Goal: Task Accomplishment & Management: Manage account settings

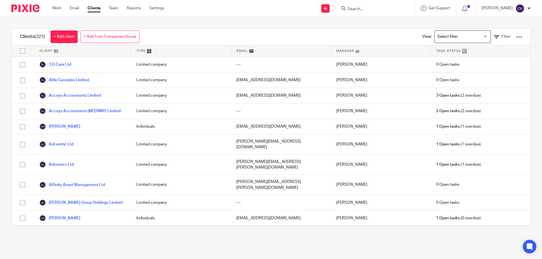
click at [355, 7] on input "Search" at bounding box center [372, 9] width 51 height 5
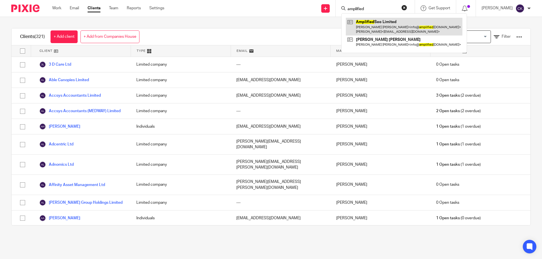
type input "amplified"
click at [366, 25] on link at bounding box center [404, 27] width 117 height 18
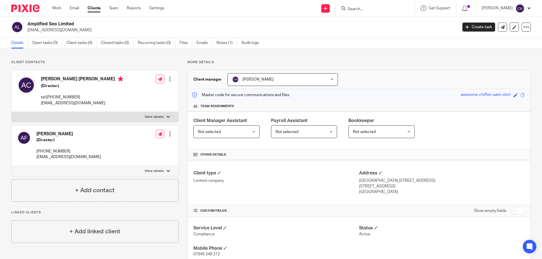
click at [510, 209] on input "checkbox" at bounding box center [517, 211] width 14 height 8
checkbox input "true"
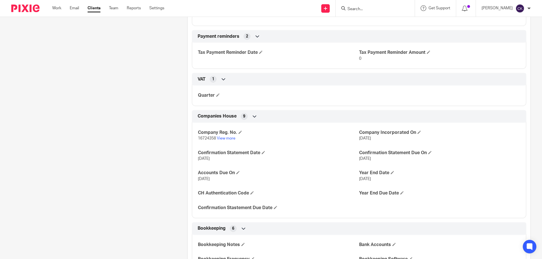
scroll to position [480, 0]
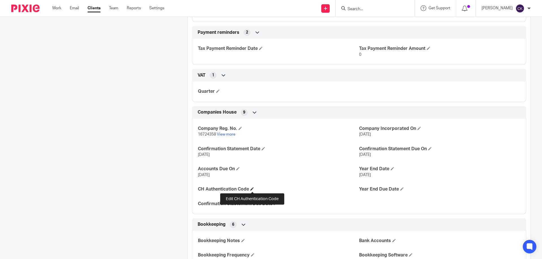
click at [251, 190] on span at bounding box center [251, 188] width 3 height 3
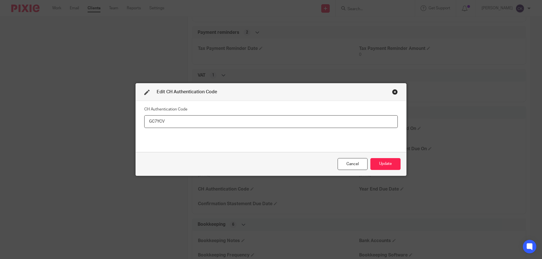
click at [157, 121] on input "GC7YCV" at bounding box center [270, 121] width 253 height 13
type input "GC7YCV"
click at [394, 163] on button "Update" at bounding box center [385, 164] width 30 height 12
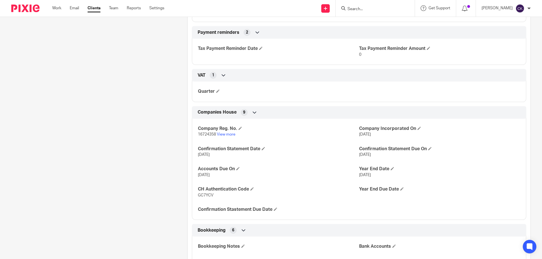
click at [366, 7] on input "Search" at bounding box center [372, 9] width 51 height 5
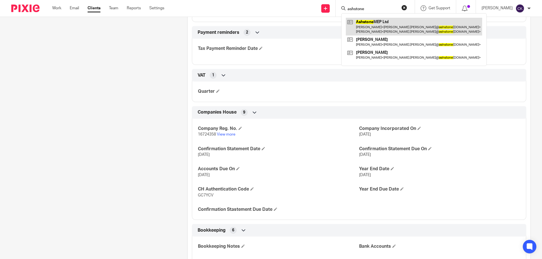
type input "ashstone"
click at [369, 26] on link at bounding box center [414, 27] width 136 height 18
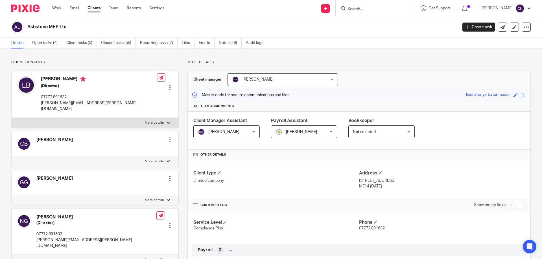
drag, startPoint x: 261, startPoint y: 48, endPoint x: 260, endPoint y: 78, distance: 30.5
drag, startPoint x: 260, startPoint y: 78, endPoint x: 398, endPoint y: 8, distance: 154.4
click at [398, 8] on input "Search" at bounding box center [372, 9] width 51 height 5
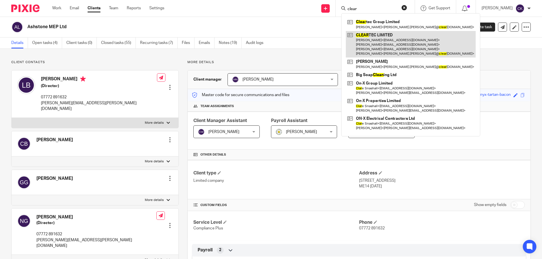
type input "clear"
click at [381, 37] on link at bounding box center [411, 44] width 130 height 27
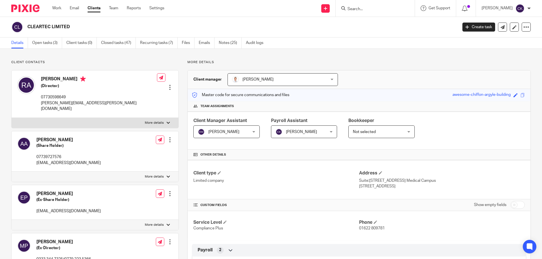
click at [357, 10] on input "Search" at bounding box center [372, 9] width 51 height 5
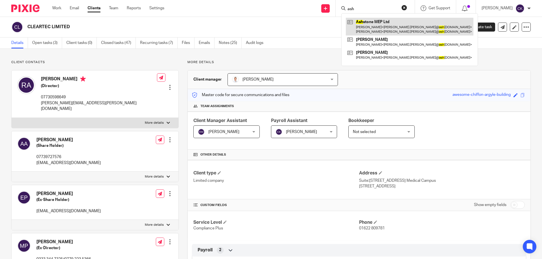
type input "ash"
click at [364, 23] on link at bounding box center [410, 27] width 128 height 18
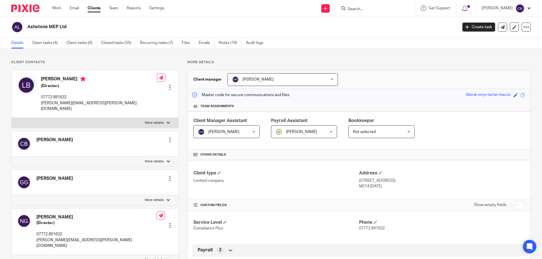
click at [168, 223] on div at bounding box center [170, 226] width 6 height 6
click at [142, 159] on link "Edit contact" at bounding box center [143, 160] width 54 height 8
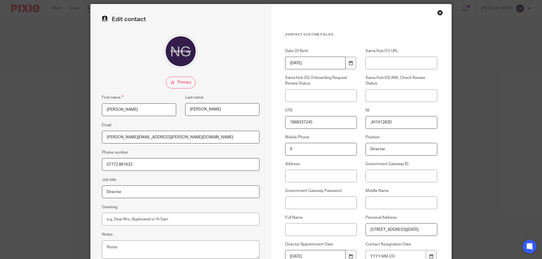
scroll to position [28, 0]
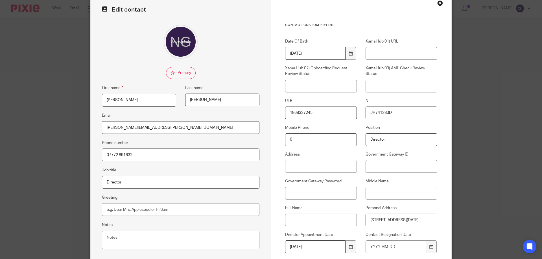
drag, startPoint x: 366, startPoint y: 221, endPoint x: 403, endPoint y: 220, distance: 36.7
click at [403, 220] on input "1A Heathfield Road Penenden Heath Maidstone Kent ME14 2AD" at bounding box center [402, 220] width 72 height 13
click at [409, 218] on input "1A Heathfield Road Penenden Heath Maidstone Kent ME14 2AD" at bounding box center [402, 220] width 72 height 13
drag, startPoint x: 133, startPoint y: 156, endPoint x: 103, endPoint y: 154, distance: 30.5
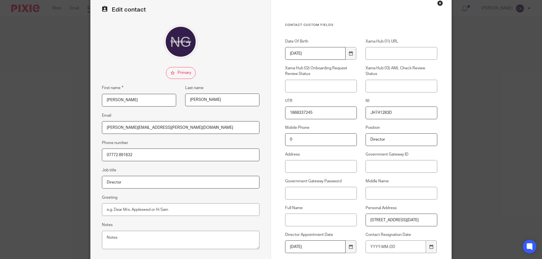
click at [103, 154] on input "07772 891632" at bounding box center [181, 155] width 158 height 13
click at [426, 219] on input "1A Heathfield Road Penenden Heath Maidstone Kent ME14 2AD" at bounding box center [402, 220] width 72 height 13
drag, startPoint x: 412, startPoint y: 220, endPoint x: 429, endPoint y: 222, distance: 17.6
click at [429, 222] on input "1A Heathfield Road Penenden Heath Maidstone Kent ME14 2AD" at bounding box center [402, 220] width 72 height 13
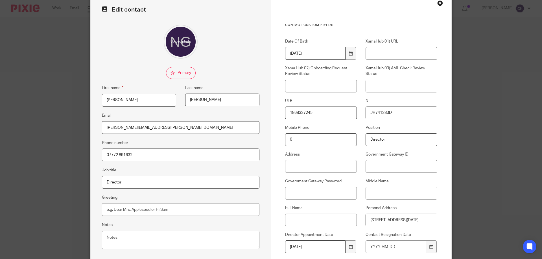
scroll to position [0, 0]
drag, startPoint x: 104, startPoint y: 155, endPoint x: 131, endPoint y: 155, distance: 27.4
click at [131, 155] on input "07772 891632" at bounding box center [181, 155] width 158 height 13
drag, startPoint x: 542, startPoint y: 225, endPoint x: 423, endPoint y: 23, distance: 234.0
click at [496, 187] on div "Edit contact First name Neal Last name Gardiner Email neal.gardiner@ashstonemep…" at bounding box center [271, 129] width 542 height 259
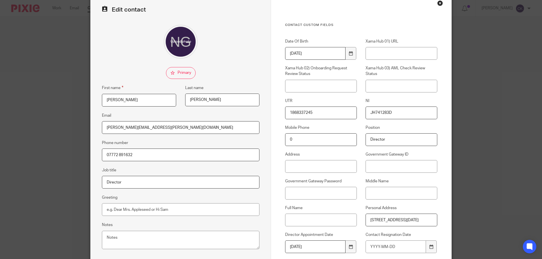
click at [438, 5] on div "Close this dialog window" at bounding box center [440, 3] width 6 height 6
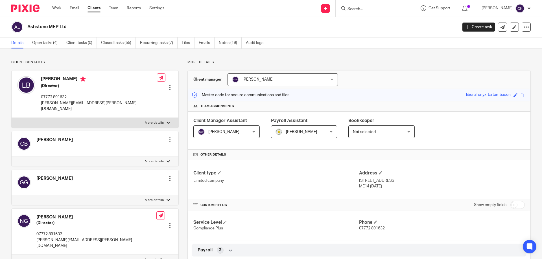
drag, startPoint x: 53, startPoint y: 8, endPoint x: 189, endPoint y: 114, distance: 172.1
click at [53, 8] on link "Work" at bounding box center [56, 8] width 9 height 6
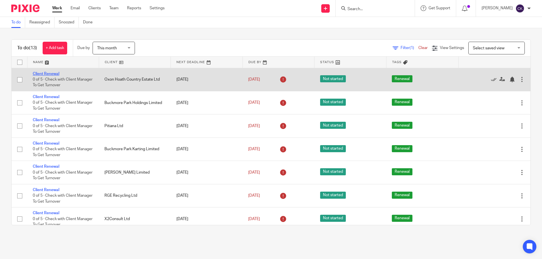
click at [49, 75] on link "Client Renewal" at bounding box center [46, 74] width 27 height 4
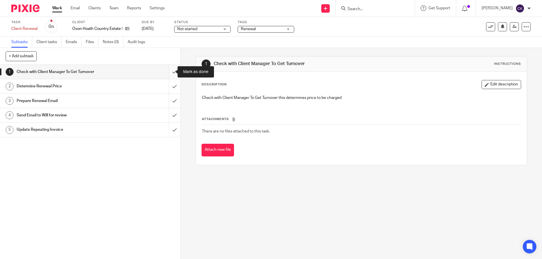
click at [169, 72] on input "submit" at bounding box center [90, 72] width 180 height 14
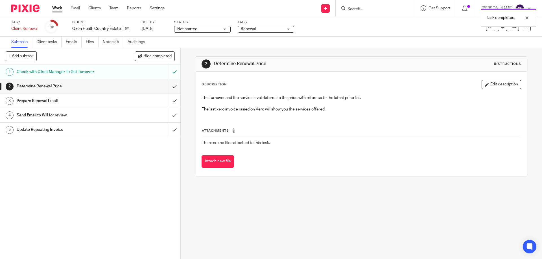
click at [60, 6] on link "Work" at bounding box center [57, 8] width 10 height 6
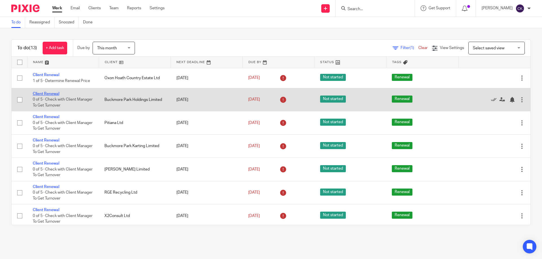
click at [39, 92] on link "Client Renewal" at bounding box center [46, 94] width 27 height 4
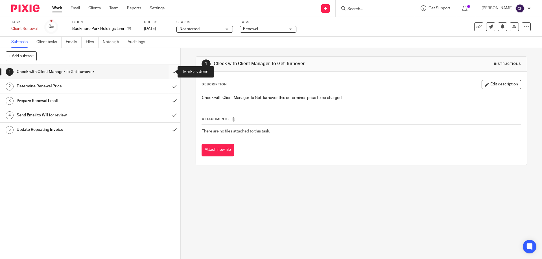
click at [169, 70] on input "submit" at bounding box center [90, 72] width 180 height 14
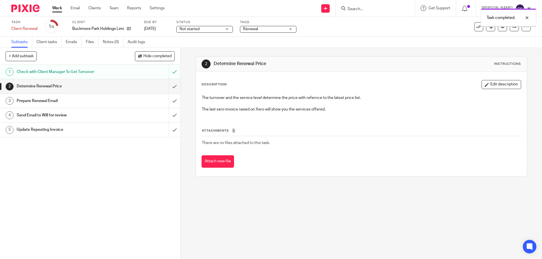
click at [59, 10] on link "Work" at bounding box center [57, 8] width 10 height 6
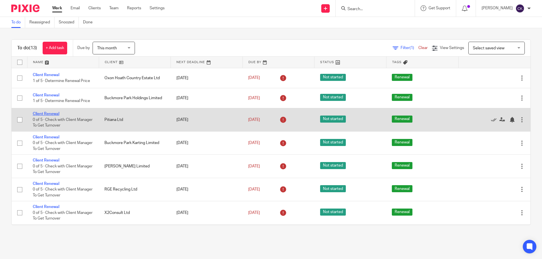
click at [51, 114] on link "Client Renewal" at bounding box center [46, 114] width 27 height 4
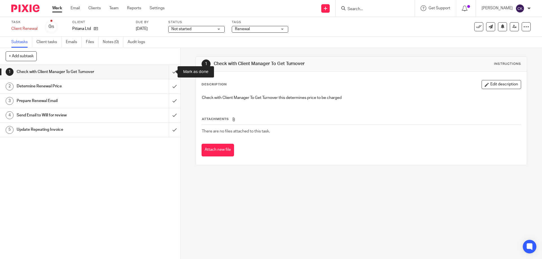
click at [168, 73] on input "submit" at bounding box center [90, 72] width 180 height 14
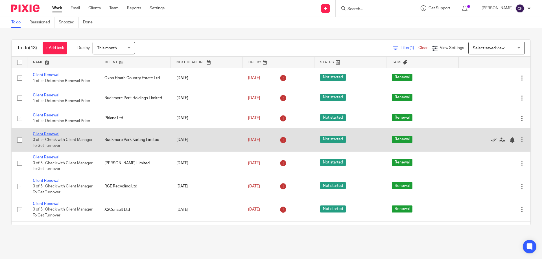
click at [48, 134] on link "Client Renewal" at bounding box center [46, 134] width 27 height 4
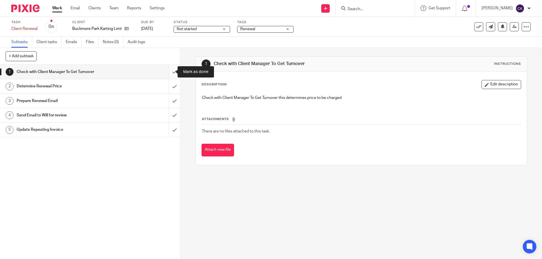
click at [168, 73] on input "submit" at bounding box center [90, 72] width 180 height 14
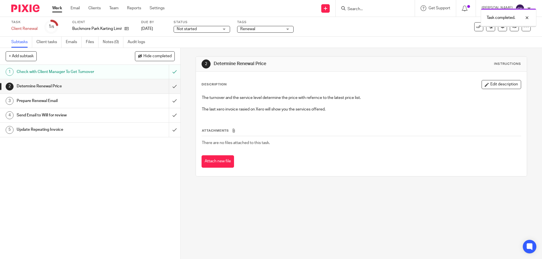
click at [59, 9] on link "Work" at bounding box center [57, 8] width 10 height 6
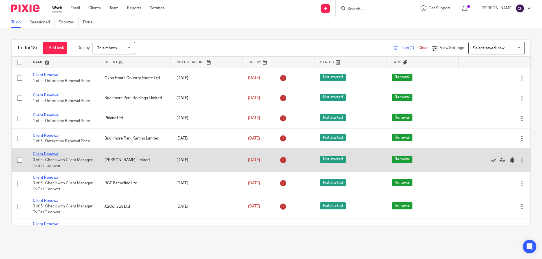
click at [37, 154] on link "Client Renewal" at bounding box center [46, 154] width 27 height 4
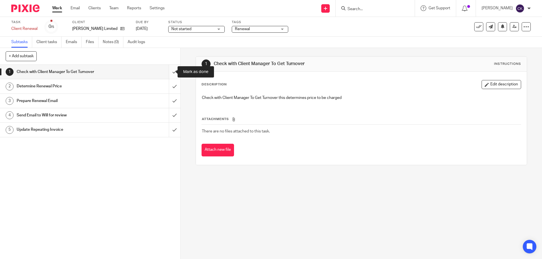
click at [166, 71] on input "submit" at bounding box center [90, 72] width 180 height 14
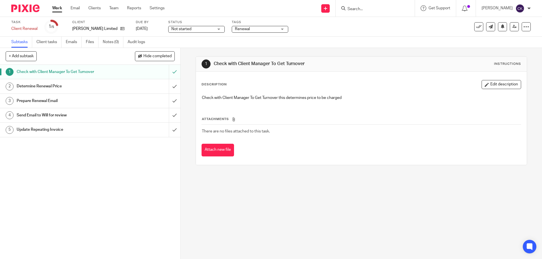
click at [52, 7] on div "Work Email Clients Team Reports Settings Work Email Clients Team Reports Settin…" at bounding box center [110, 8] width 126 height 17
click at [60, 8] on link "Work" at bounding box center [57, 8] width 10 height 6
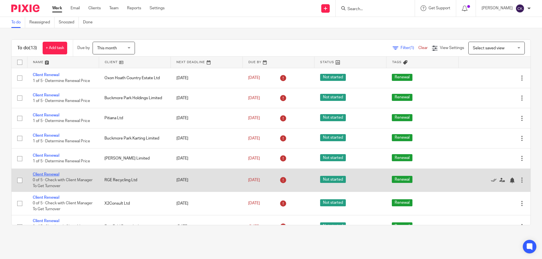
click at [53, 173] on link "Client Renewal" at bounding box center [46, 175] width 27 height 4
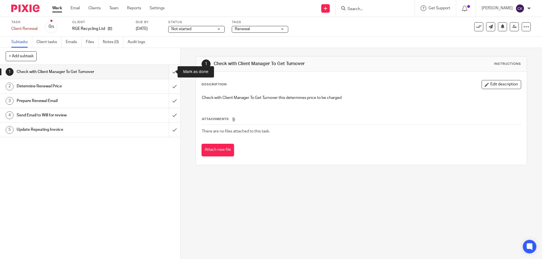
click at [169, 72] on input "submit" at bounding box center [90, 72] width 180 height 14
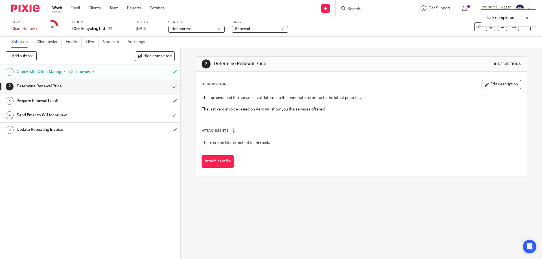
click at [57, 7] on link "Work" at bounding box center [57, 8] width 10 height 6
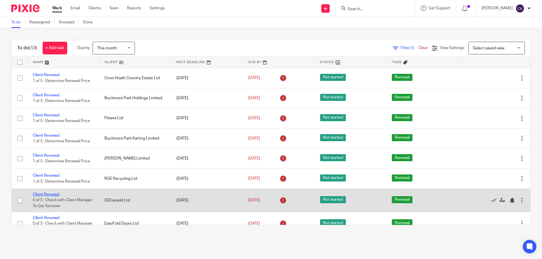
click at [49, 195] on link "Client Renewal" at bounding box center [46, 195] width 27 height 4
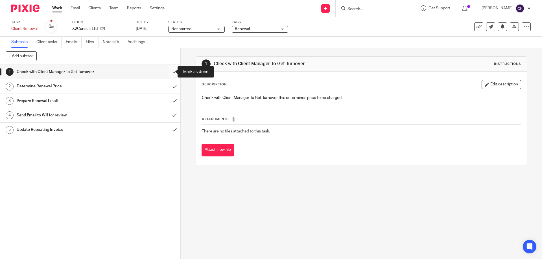
click at [171, 72] on input "submit" at bounding box center [90, 72] width 180 height 14
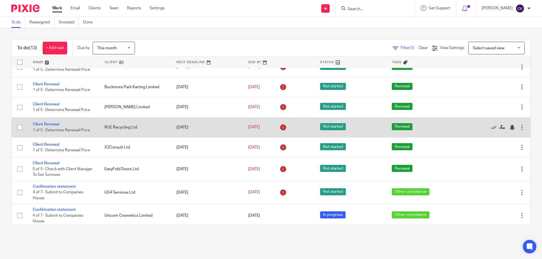
scroll to position [56, 0]
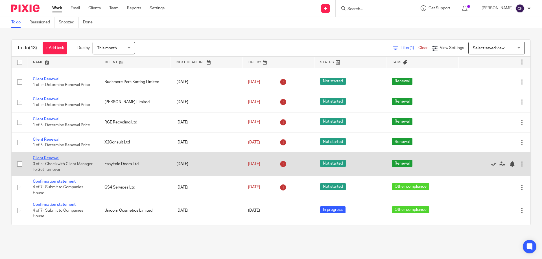
click at [54, 158] on link "Client Renewal" at bounding box center [46, 158] width 27 height 4
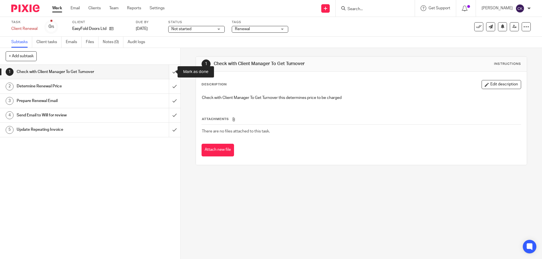
click at [169, 71] on input "submit" at bounding box center [90, 72] width 180 height 14
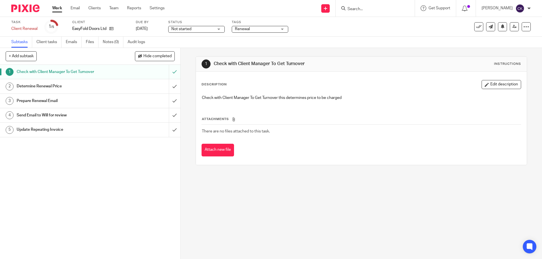
click at [60, 7] on link "Work" at bounding box center [57, 8] width 10 height 6
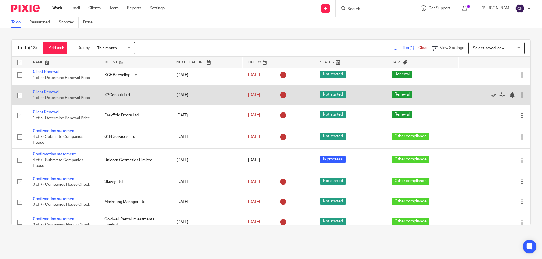
scroll to position [111, 0]
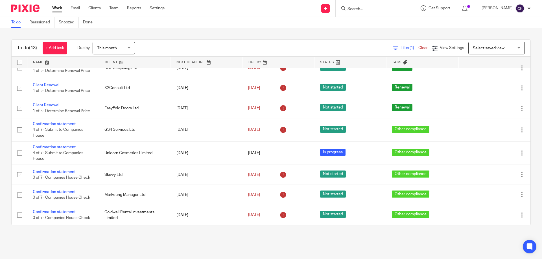
click at [355, 8] on input "Search" at bounding box center [372, 9] width 51 height 5
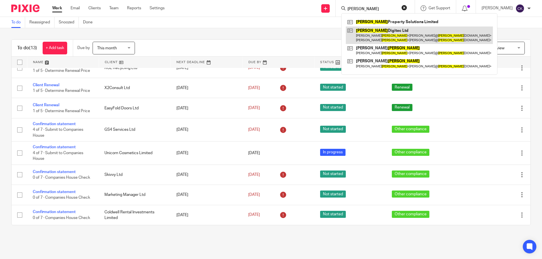
type input "[PERSON_NAME]"
click at [366, 31] on link at bounding box center [419, 36] width 147 height 18
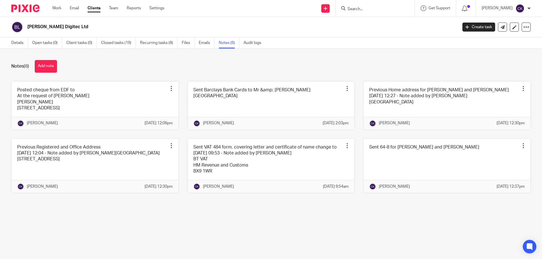
click at [46, 68] on button "Add note" at bounding box center [46, 66] width 22 height 13
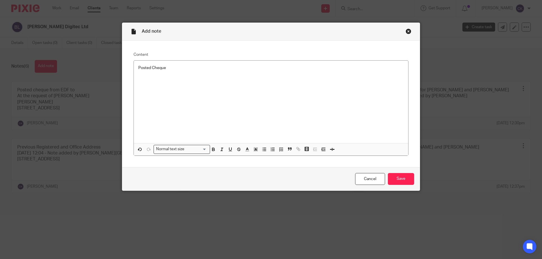
click at [177, 91] on div "Posted Cheque" at bounding box center [271, 102] width 274 height 83
click at [177, 70] on p "Posted Cheque" at bounding box center [270, 68] width 265 height 6
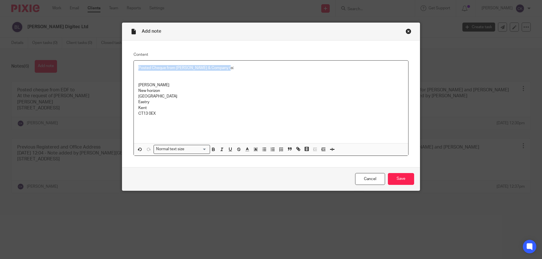
drag, startPoint x: 226, startPoint y: 68, endPoint x: 137, endPoint y: 68, distance: 88.9
click at [138, 68] on p "Posted Cheque from David Evans & Company to:" at bounding box center [270, 68] width 265 height 6
copy p "Posted Cheque from David Evans & Company to:"
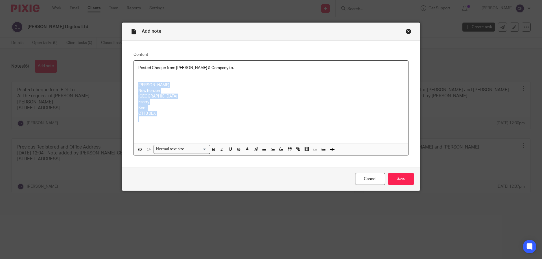
drag, startPoint x: 135, startPoint y: 84, endPoint x: 159, endPoint y: 119, distance: 42.6
click at [159, 119] on div "Posted Cheque from David Evans & Company to: Emma Gunner New horizon Mill lane …" at bounding box center [271, 102] width 274 height 83
copy div "Emma Gunner New horizon Mill lane Eastry Kent CT13 0EX"
click at [399, 181] on input "Save" at bounding box center [401, 179] width 26 height 12
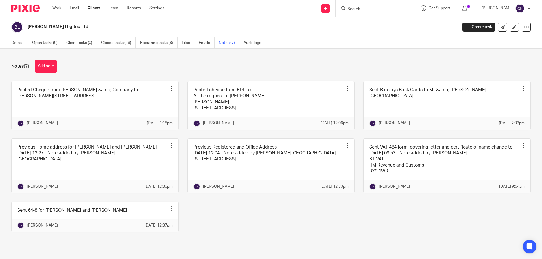
drag, startPoint x: 54, startPoint y: 8, endPoint x: 235, endPoint y: 6, distance: 180.9
click at [54, 8] on link "Work" at bounding box center [56, 8] width 9 height 6
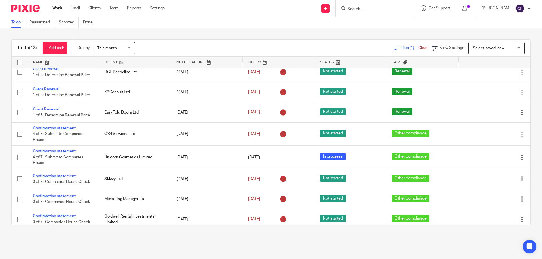
scroll to position [111, 0]
